Goal: Transaction & Acquisition: Download file/media

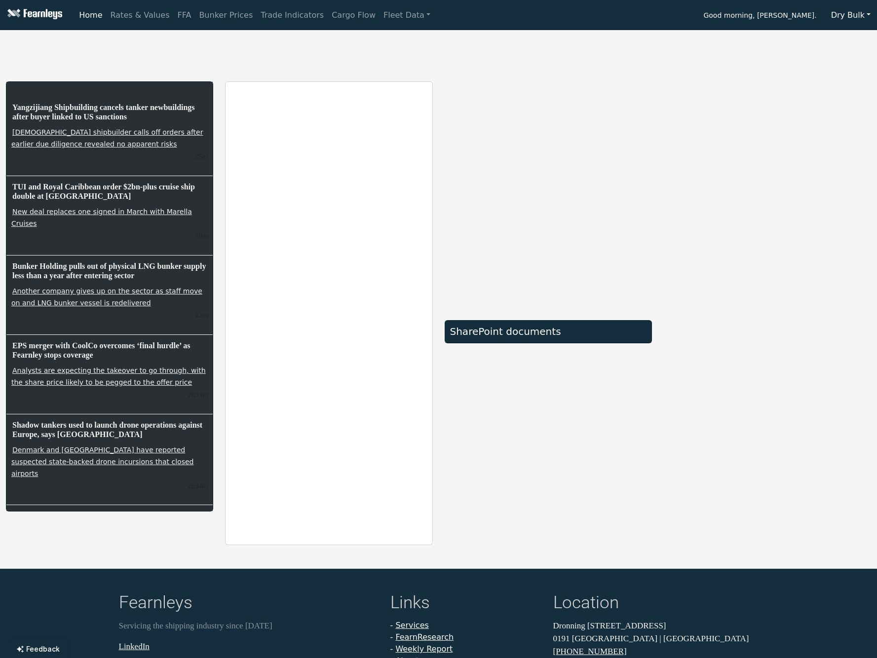
click at [859, 12] on button "Dry Bulk" at bounding box center [851, 15] width 52 height 19
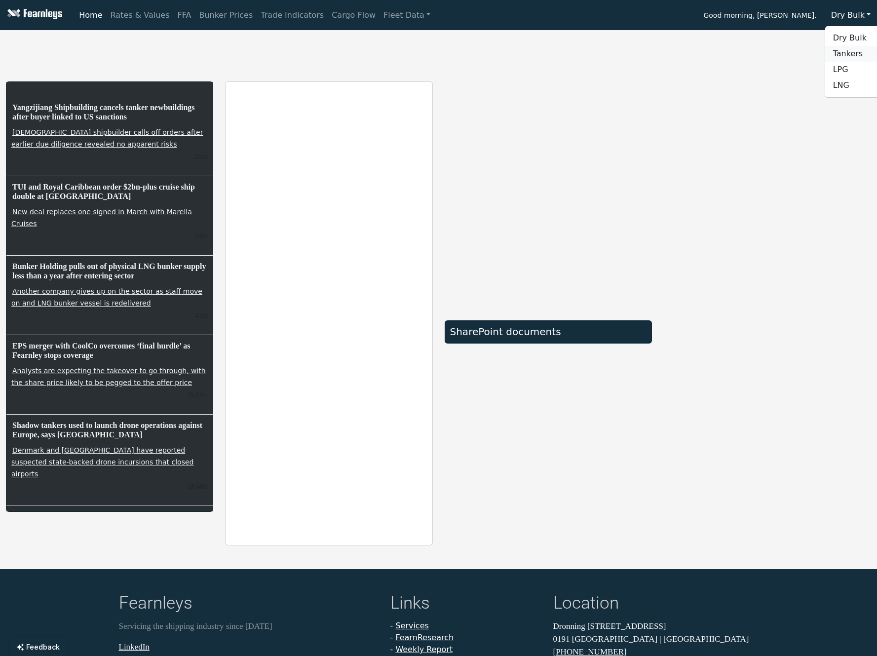
click at [851, 47] on link "Tankers" at bounding box center [864, 54] width 78 height 16
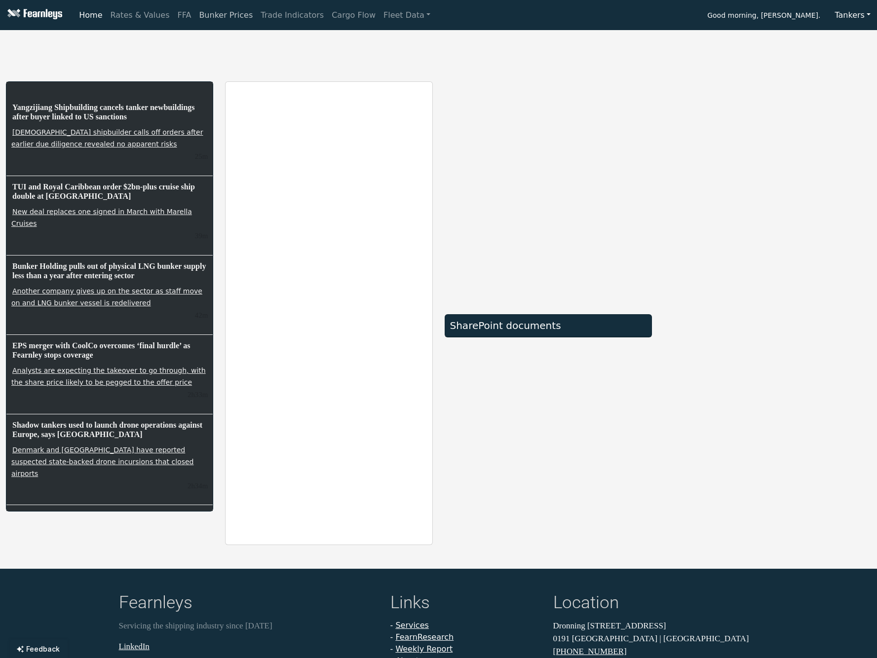
click at [222, 16] on link "Bunker Prices" at bounding box center [226, 15] width 62 height 20
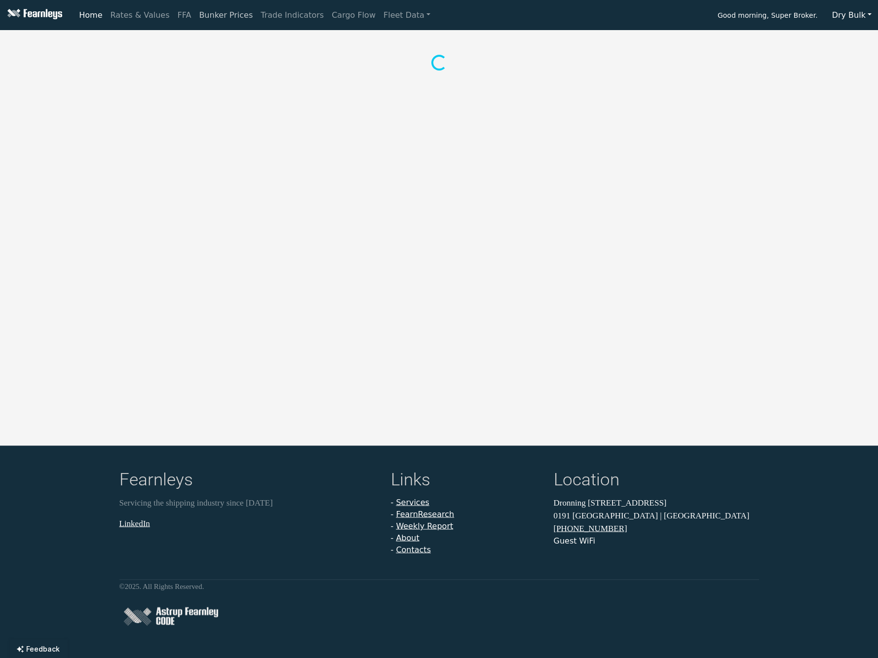
drag, startPoint x: 217, startPoint y: 18, endPoint x: 227, endPoint y: 17, distance: 10.4
click at [217, 18] on link "Bunker Prices" at bounding box center [226, 15] width 62 height 20
click at [847, 17] on button "Dry Bulk" at bounding box center [852, 15] width 52 height 19
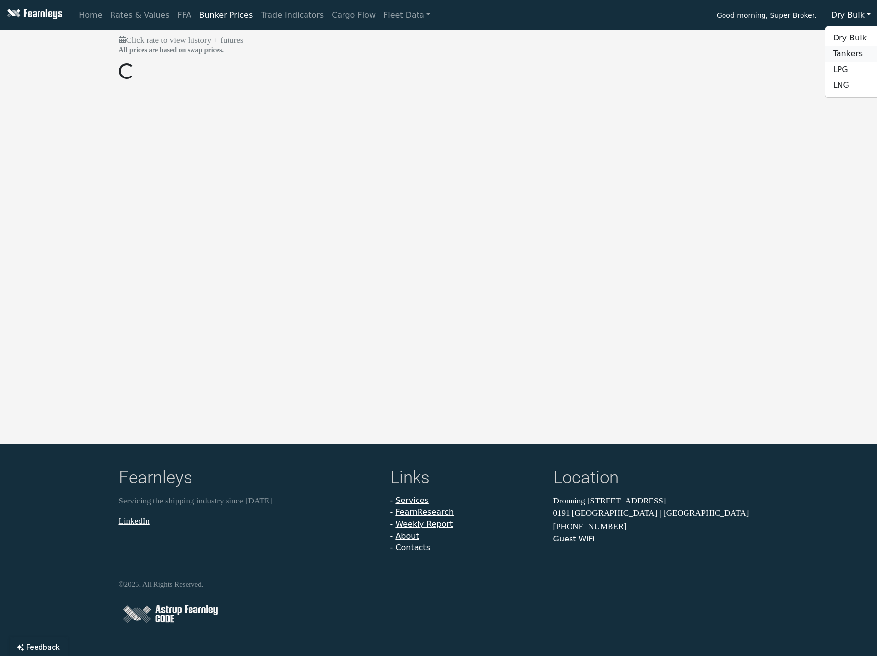
click at [840, 48] on link "Tankers" at bounding box center [864, 54] width 78 height 16
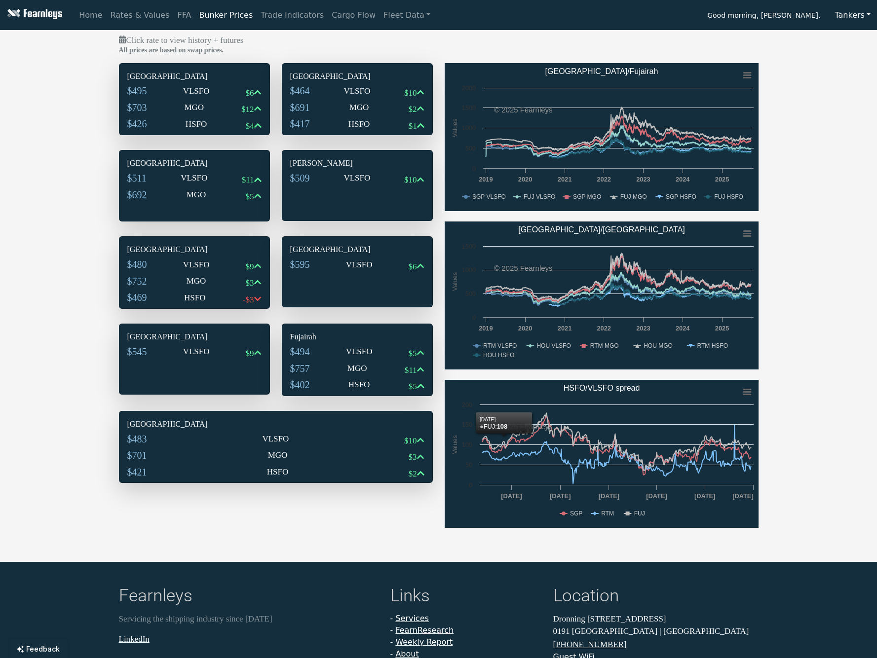
click at [805, 262] on div "Click rate to view history + futures All prices are based on swap prices. Singa…" at bounding box center [438, 286] width 877 height 504
click at [199, 100] on div "$495 VLSFO $6" at bounding box center [194, 93] width 134 height 17
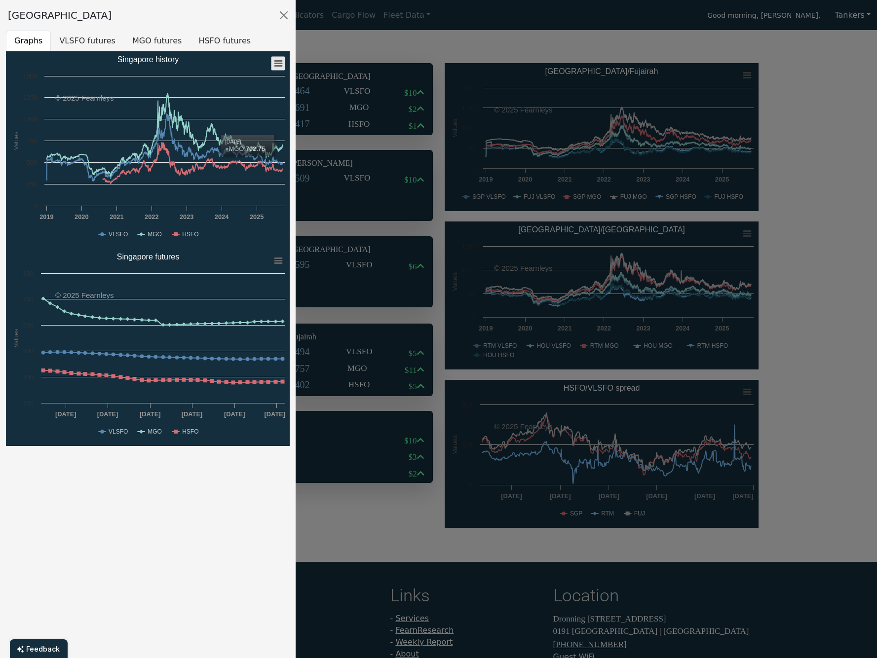
click at [280, 63] on icon "Singapore history" at bounding box center [278, 63] width 7 height 5
click at [254, 104] on li "Download XLS" at bounding box center [246, 111] width 69 height 14
drag, startPoint x: 652, startPoint y: 48, endPoint x: 610, endPoint y: 0, distance: 63.3
click at [652, 48] on div at bounding box center [438, 329] width 877 height 658
